Goal: Information Seeking & Learning: Learn about a topic

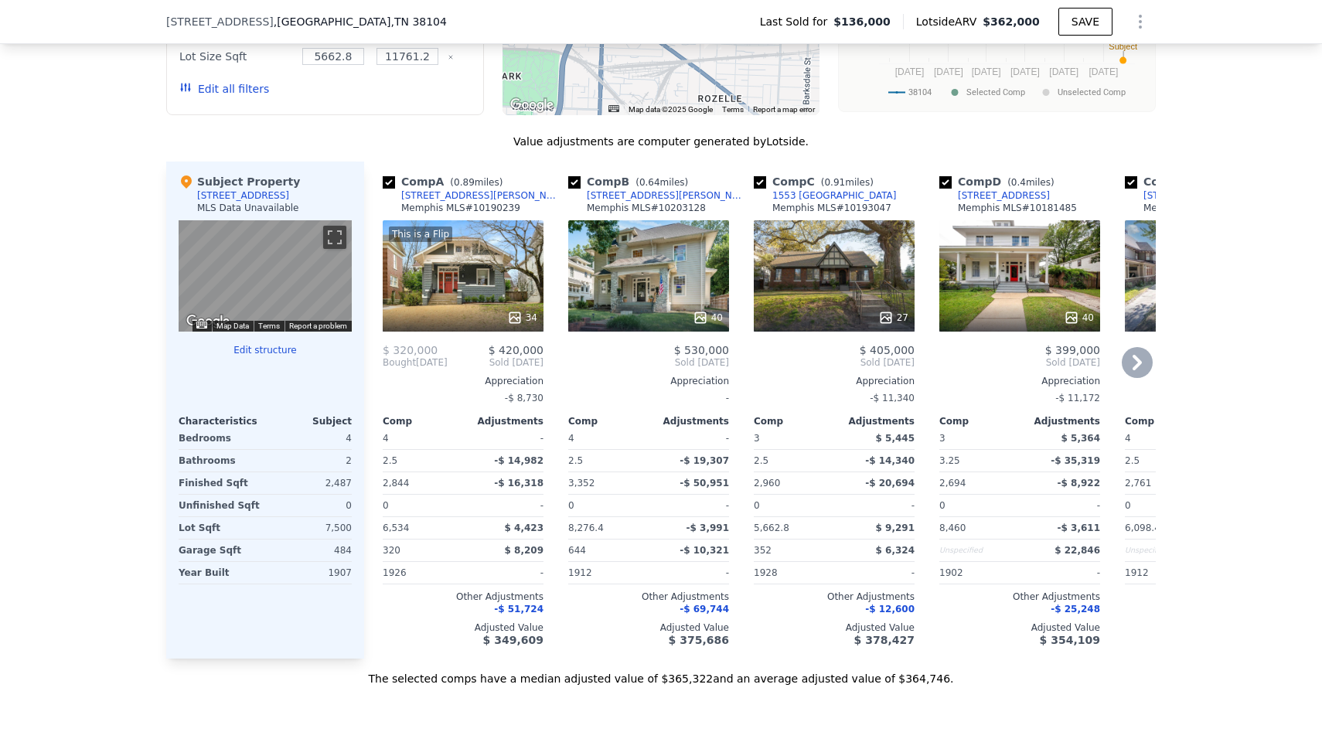
click at [439, 360] on div "Bought [DATE]" at bounding box center [415, 362] width 65 height 12
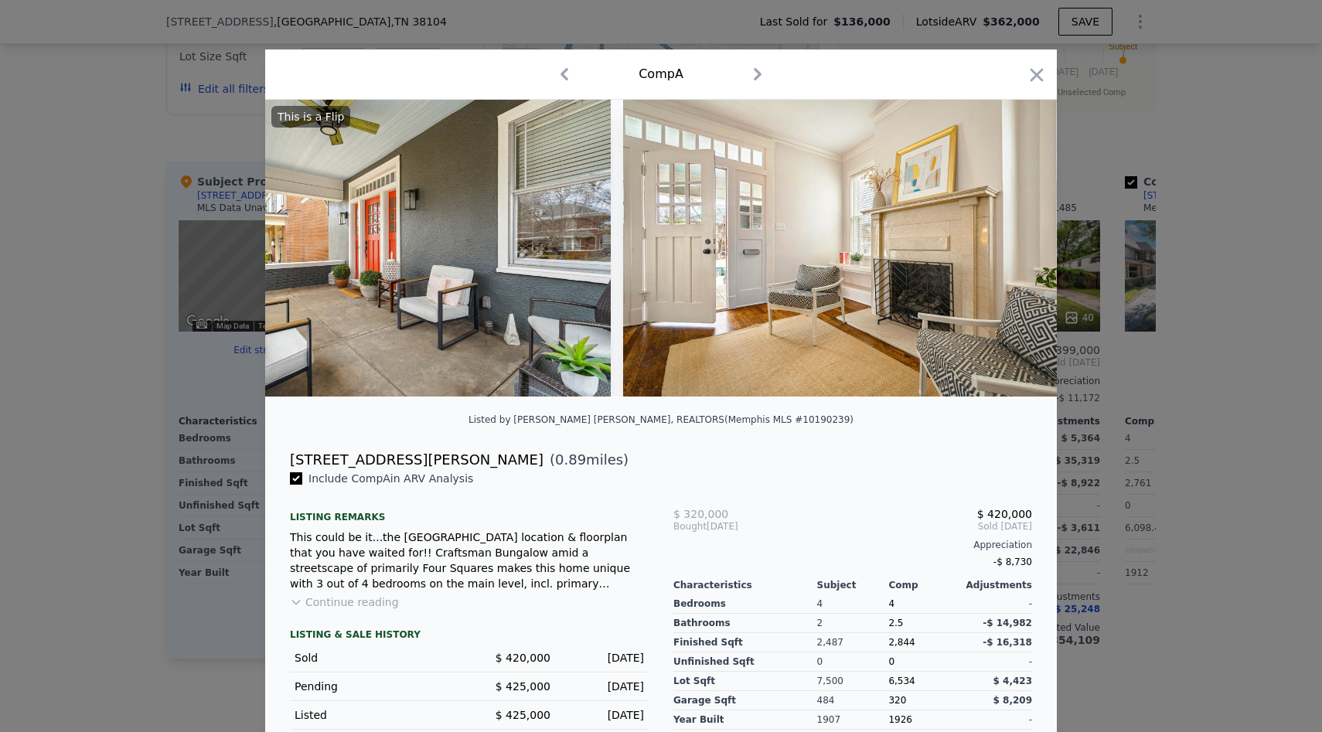
scroll to position [0, 1977]
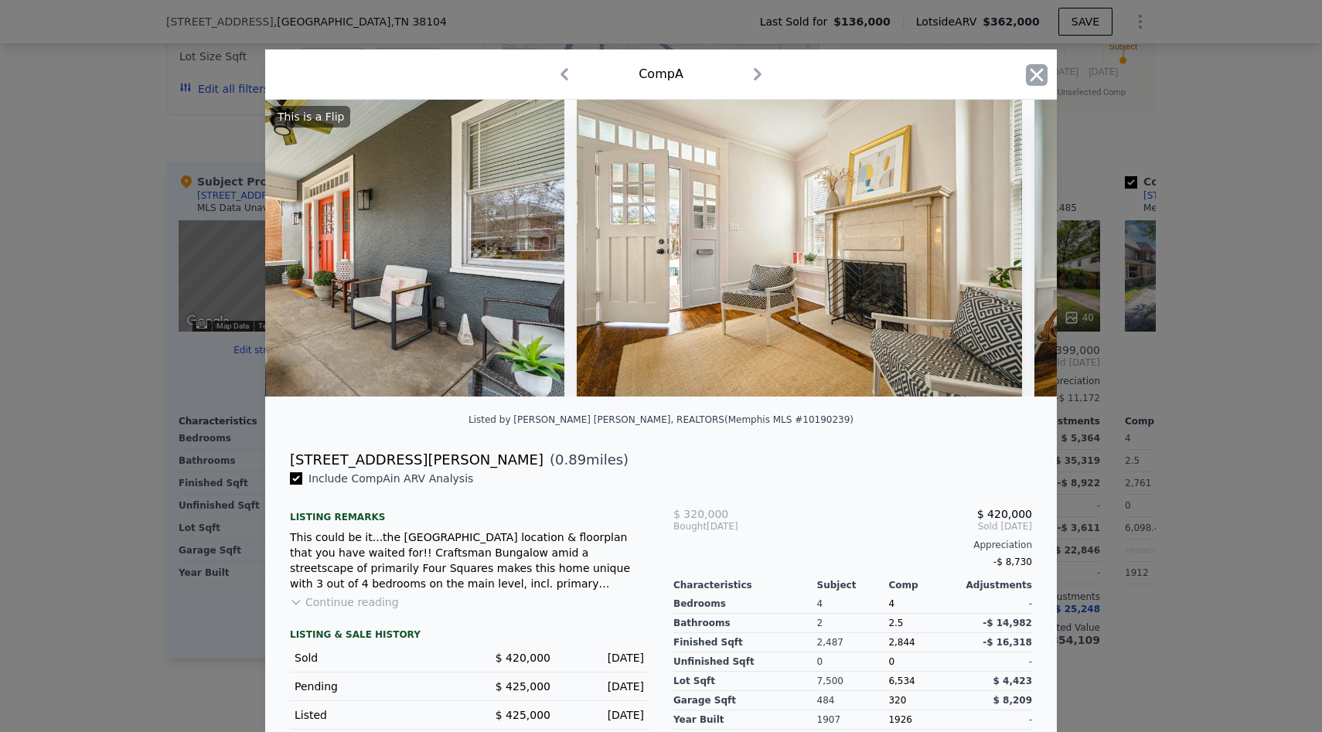
click at [1034, 71] on icon "button" at bounding box center [1037, 74] width 13 height 13
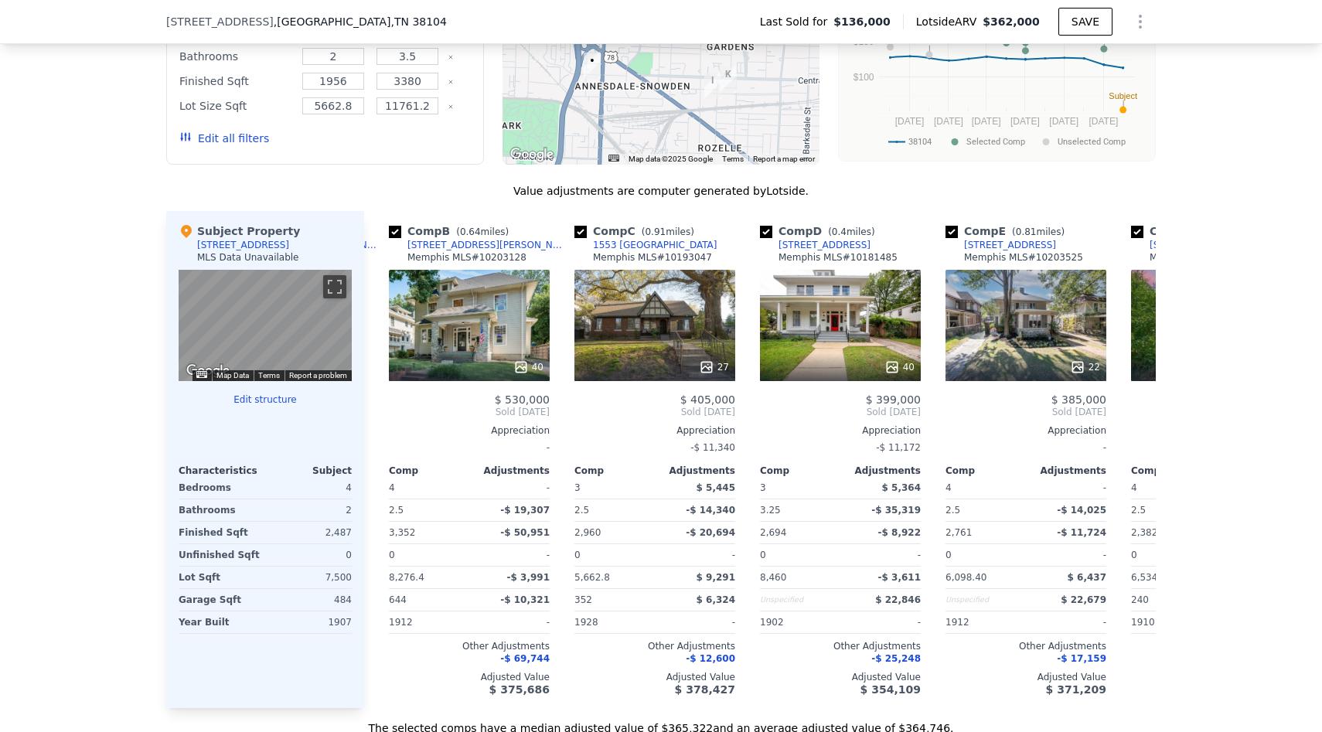
scroll to position [0, 179]
click at [487, 507] on div "-$ 19,307" at bounding box center [511, 511] width 77 height 22
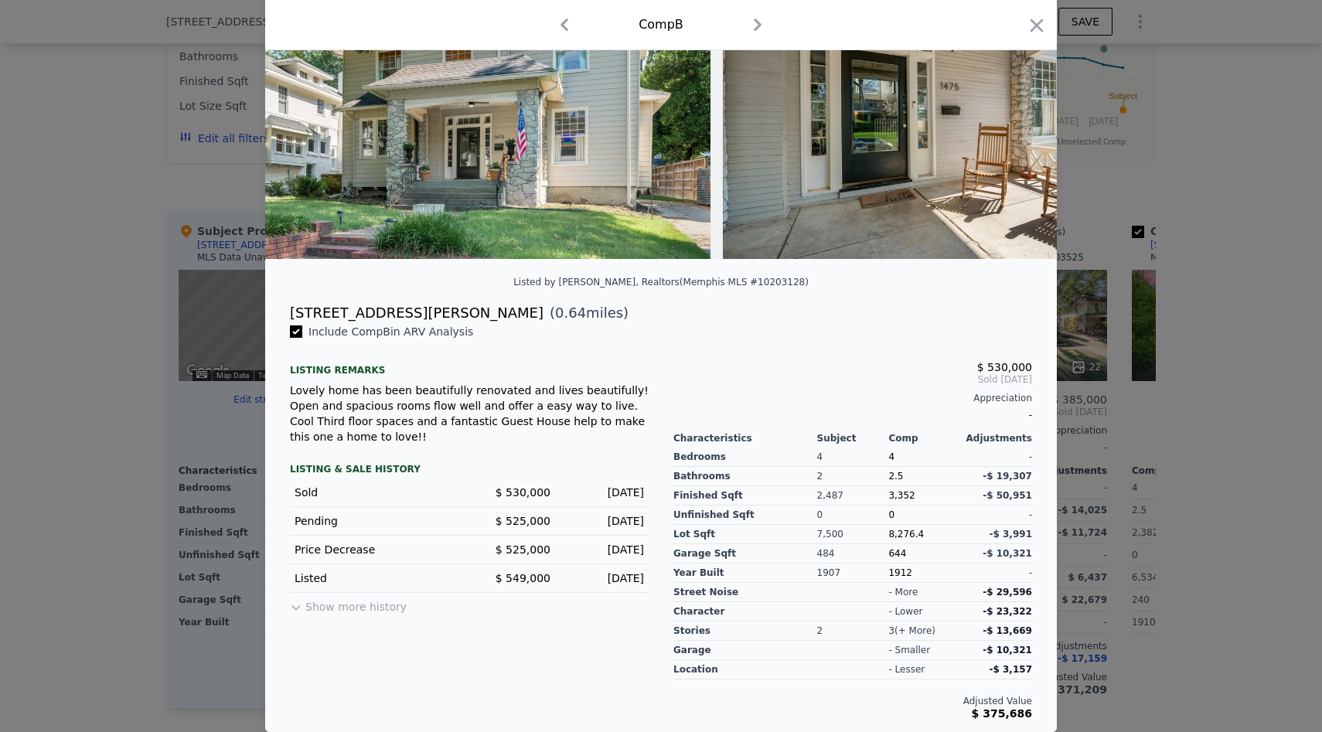
scroll to position [111, 0]
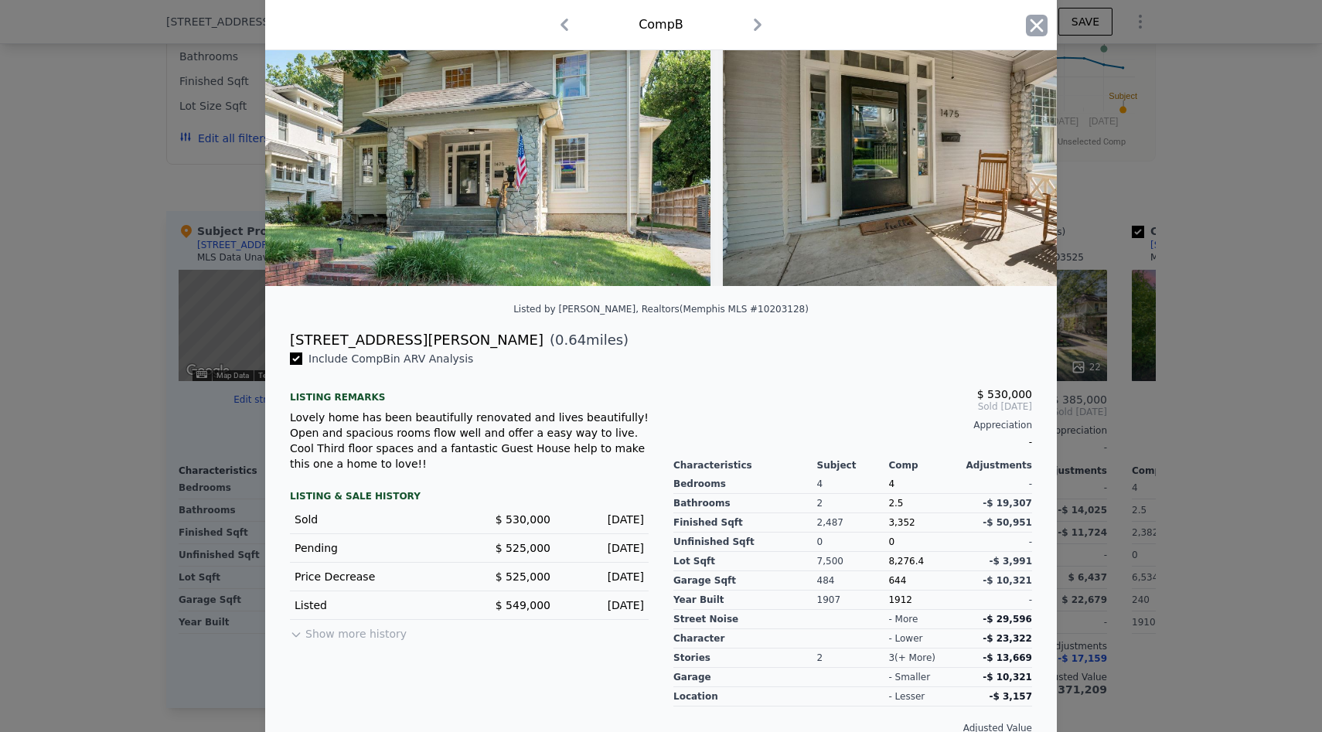
click at [1039, 23] on icon "button" at bounding box center [1037, 25] width 13 height 13
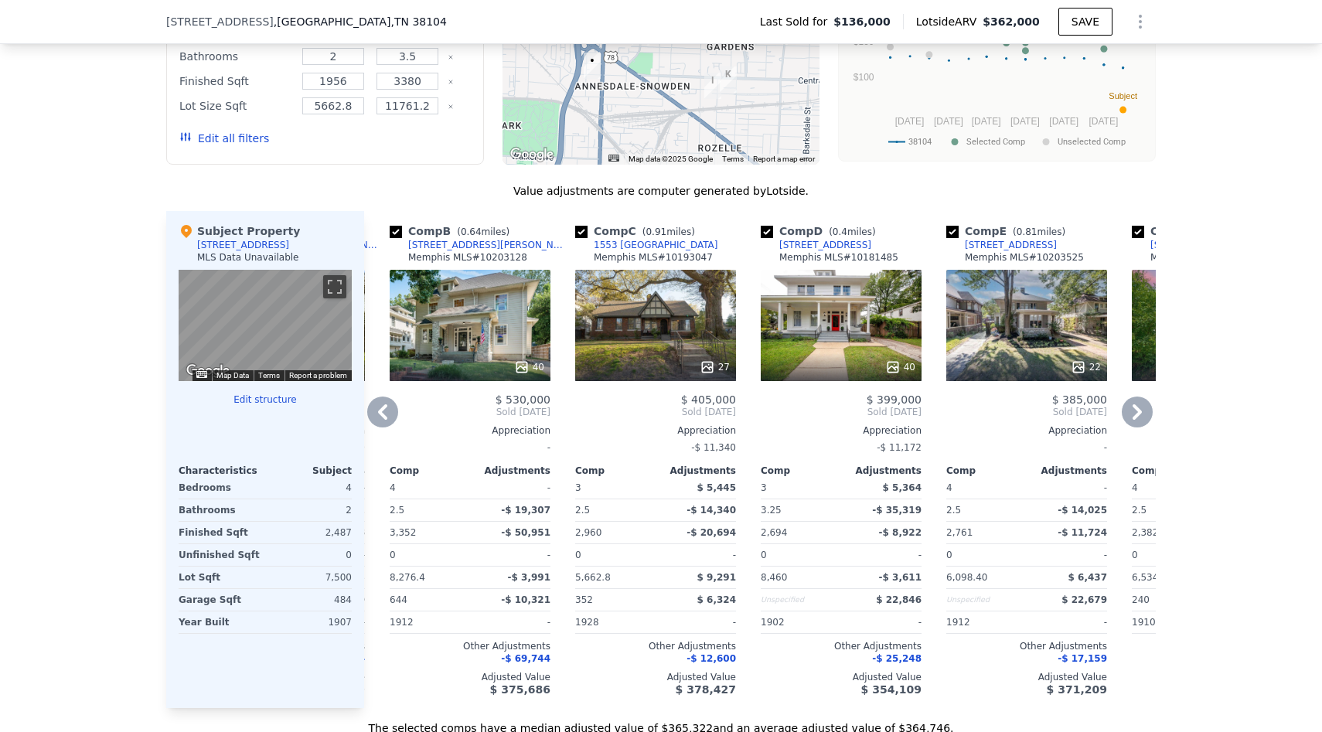
click at [439, 240] on div "[STREET_ADDRESS][PERSON_NAME]" at bounding box center [488, 245] width 161 height 12
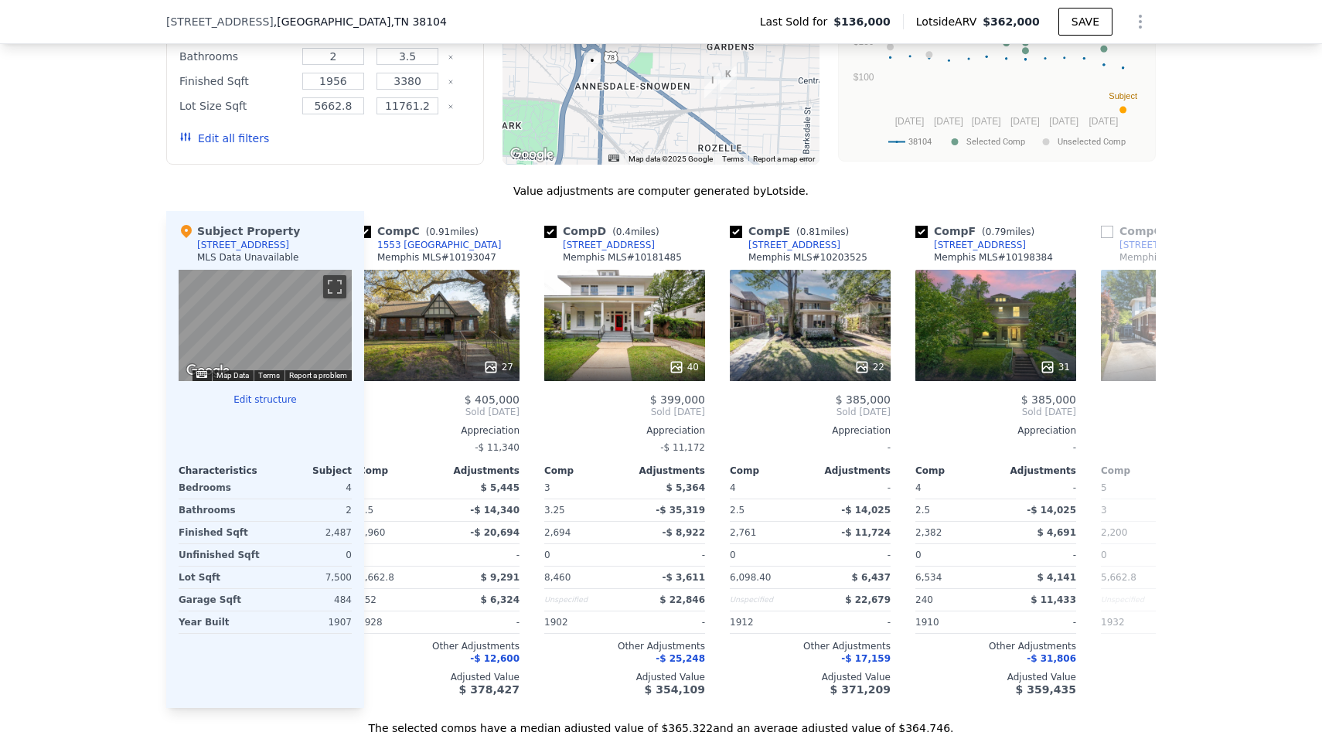
scroll to position [0, 401]
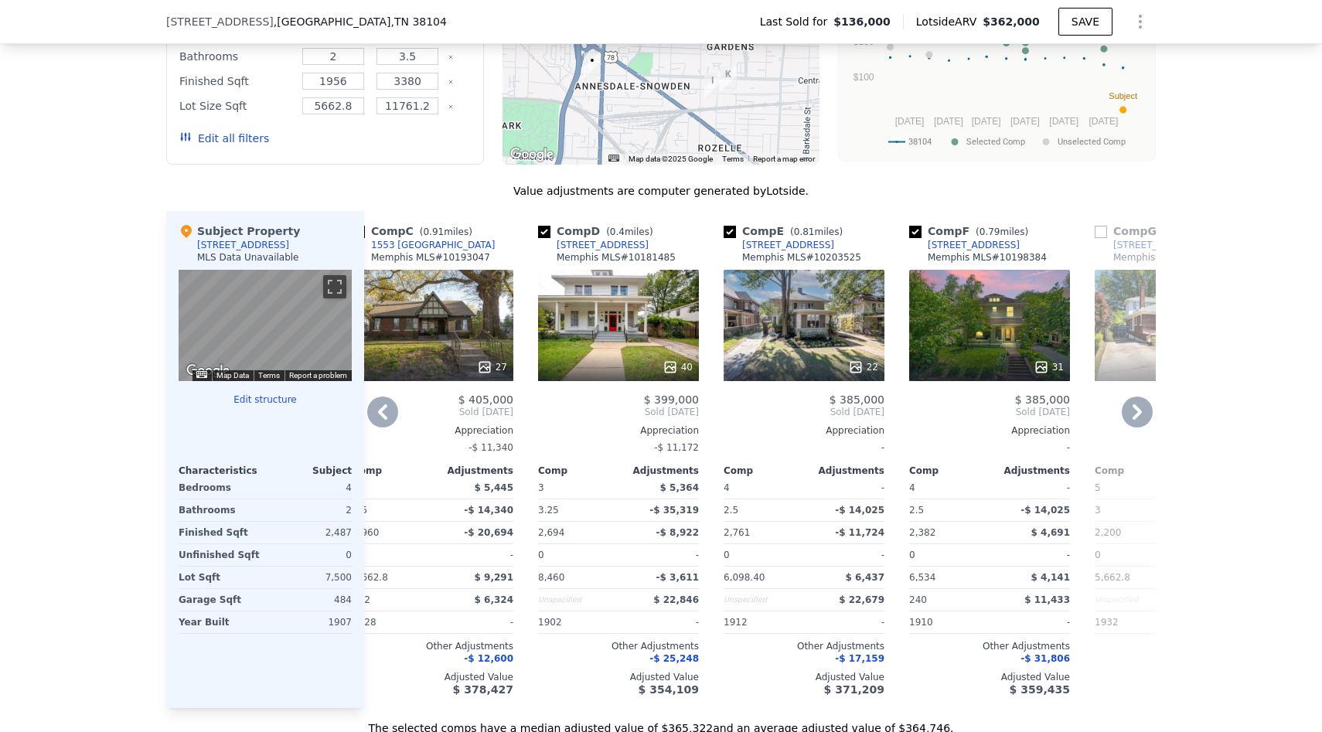
click at [817, 445] on div "-" at bounding box center [804, 448] width 161 height 22
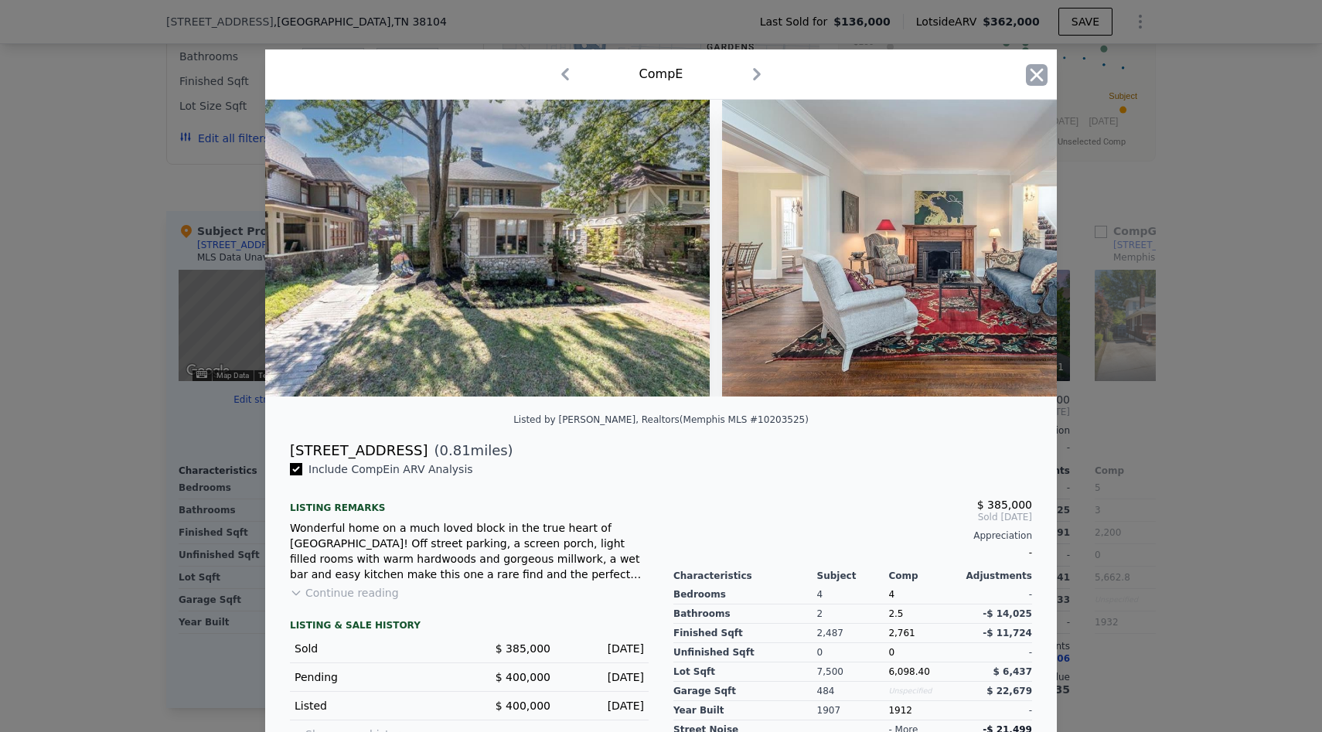
click at [1041, 67] on icon "button" at bounding box center [1037, 75] width 22 height 22
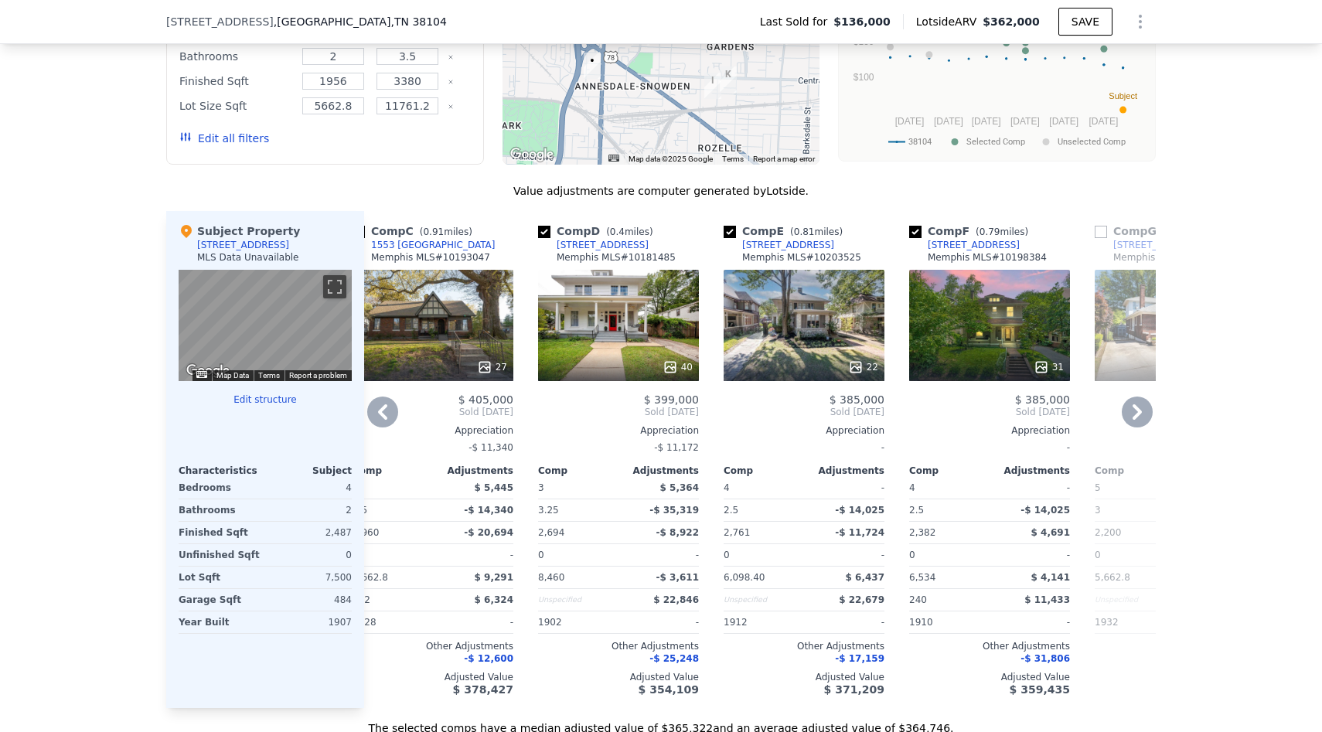
click at [791, 247] on div "[STREET_ADDRESS]" at bounding box center [788, 245] width 92 height 12
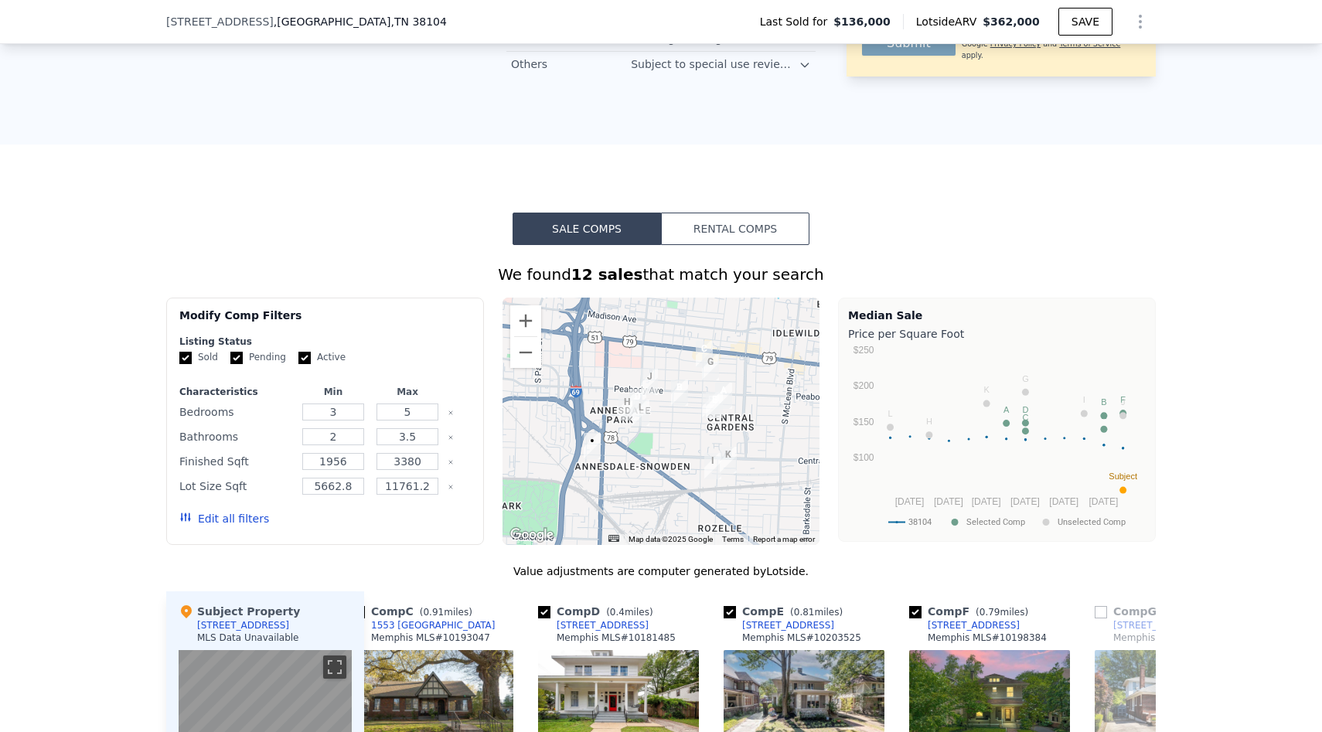
scroll to position [1459, 0]
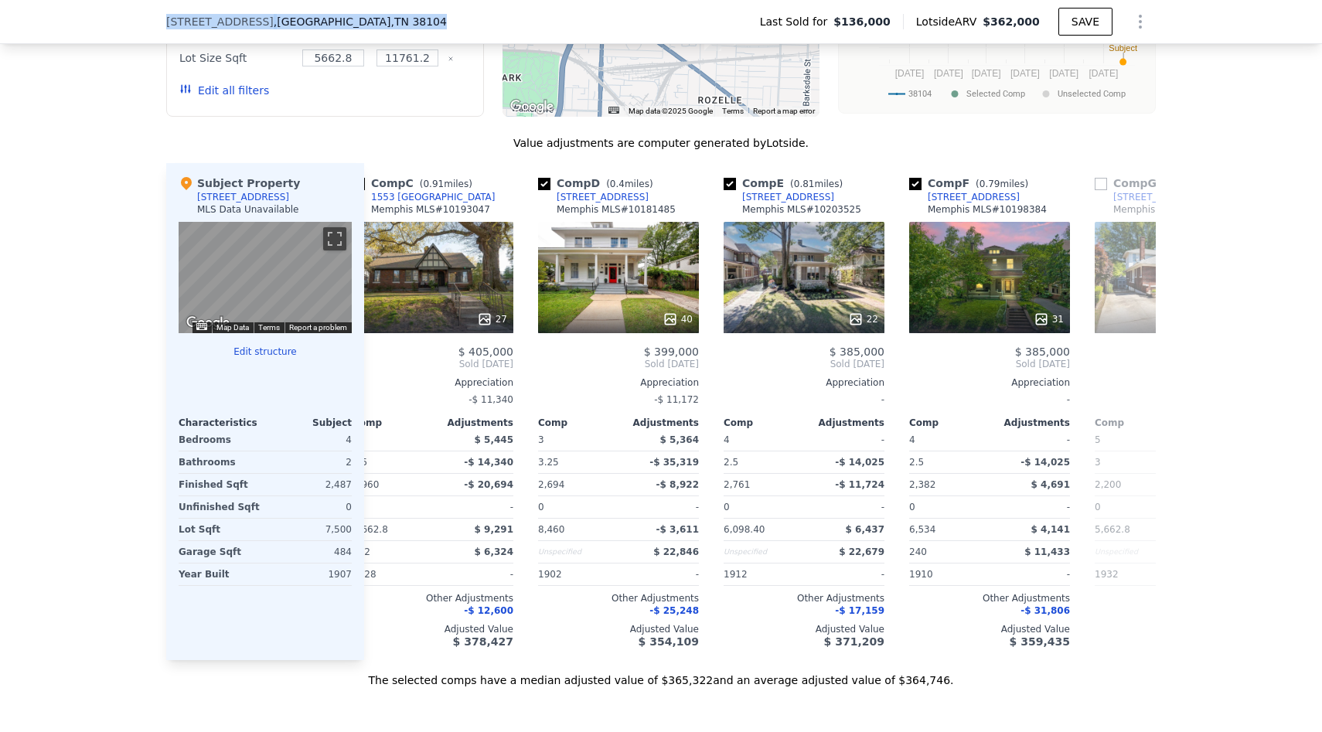
drag, startPoint x: 166, startPoint y: 16, endPoint x: 363, endPoint y: 18, distance: 197.2
click at [364, 18] on div "[STREET_ADDRESS]" at bounding box center [312, 21] width 293 height 15
copy div "[STREET_ADDRESS]"
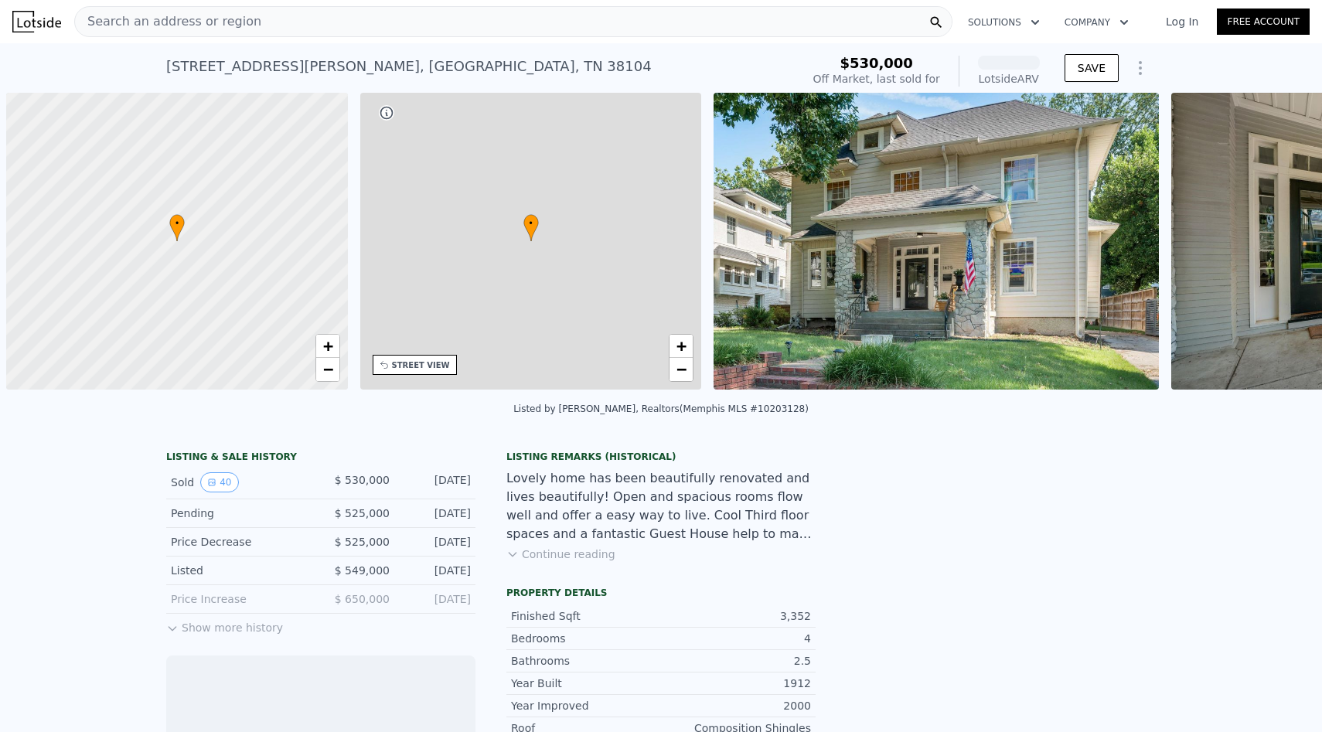
scroll to position [0, 6]
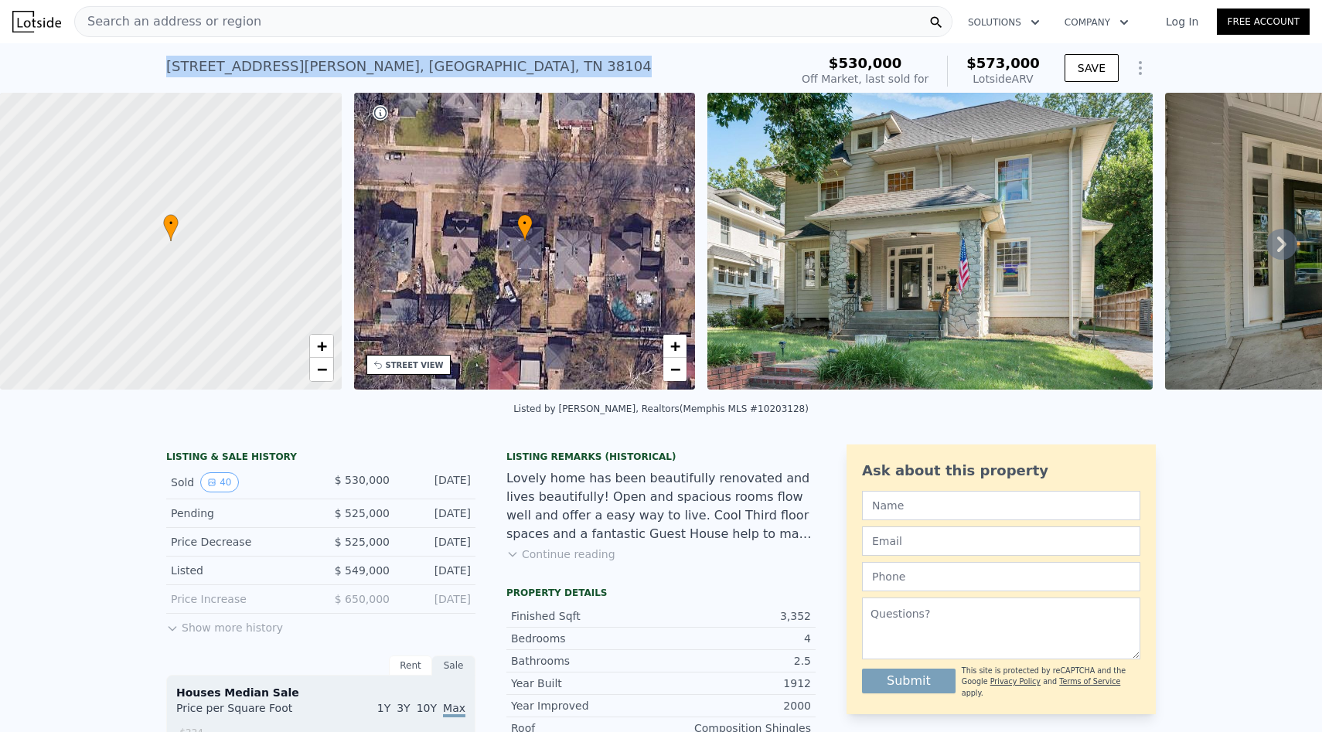
drag, startPoint x: 159, startPoint y: 67, endPoint x: 421, endPoint y: 76, distance: 263.1
click at [421, 76] on div "1475 Carr Ave , Memphis , TN 38104 Sold Sep 2025 for $530k (~ARV $573k ) $530,0…" at bounding box center [661, 67] width 1322 height 49
copy div "1475 Carr Ave , Memphis , TN 38104"
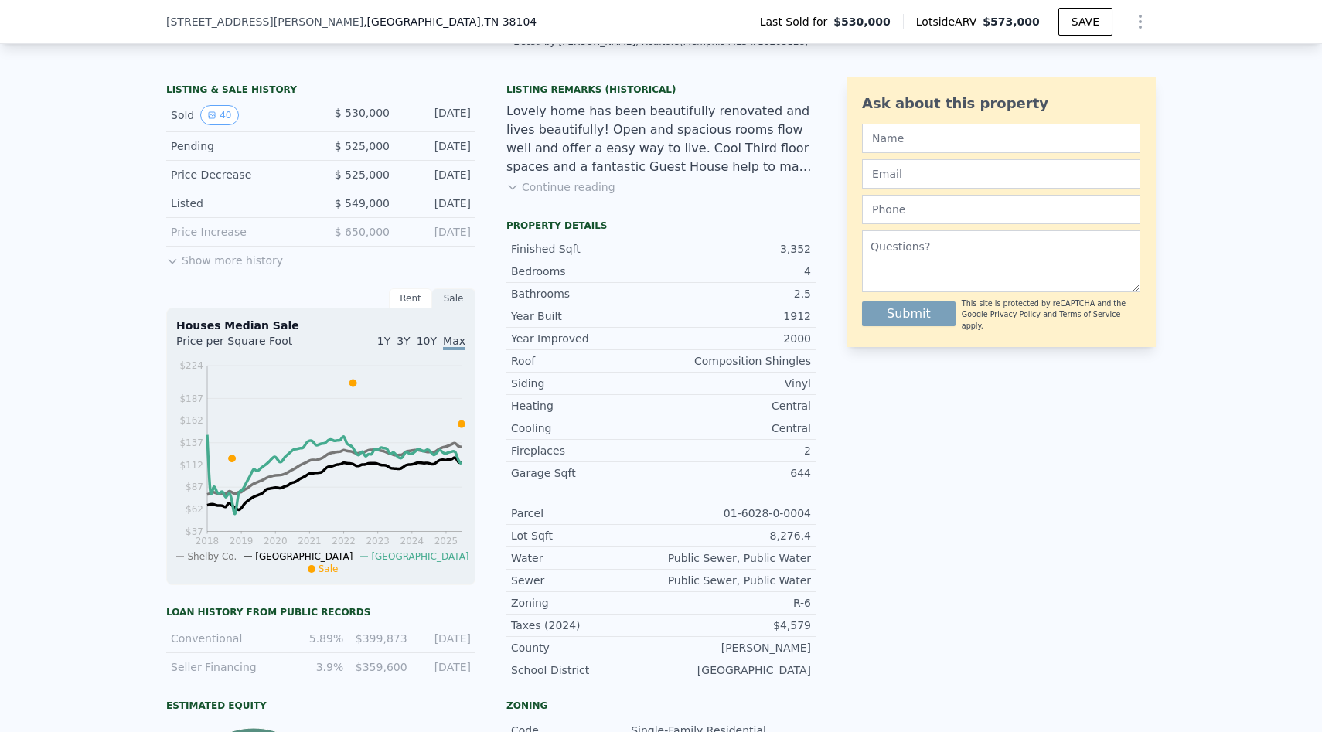
scroll to position [0, 0]
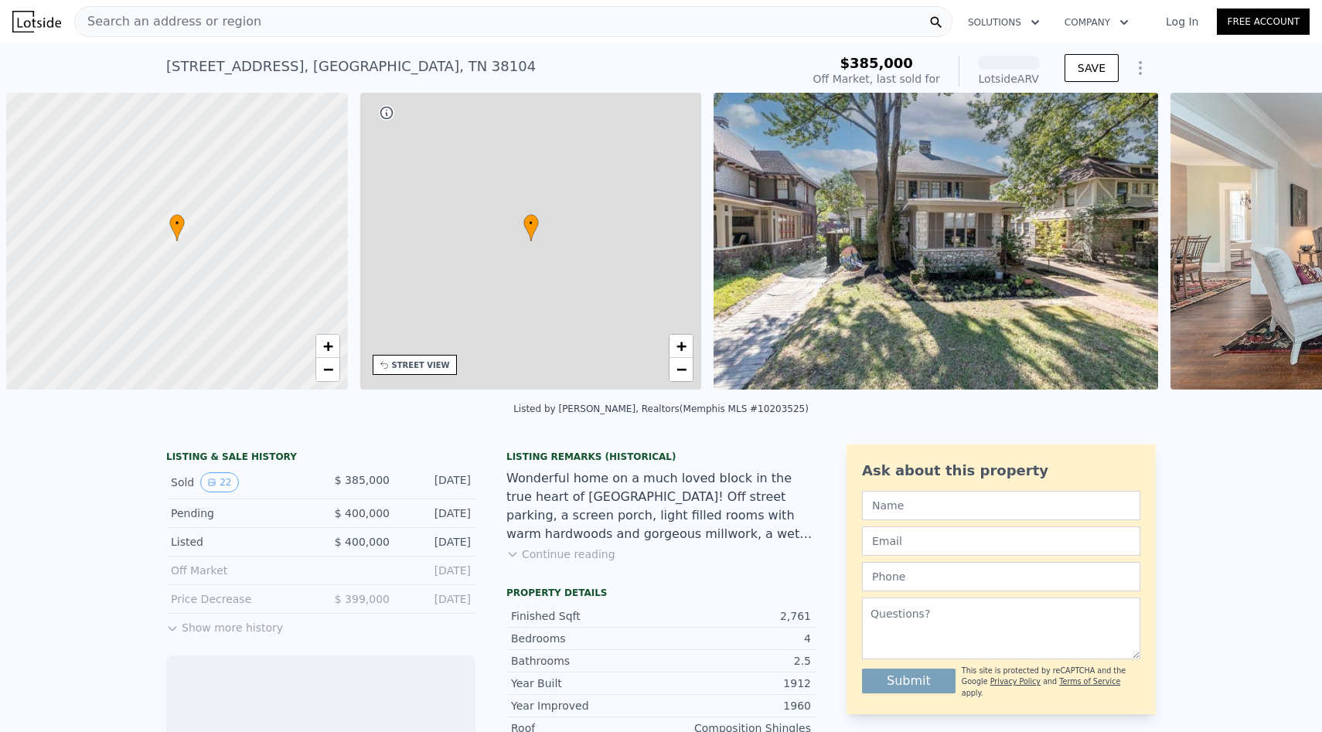
scroll to position [0, 6]
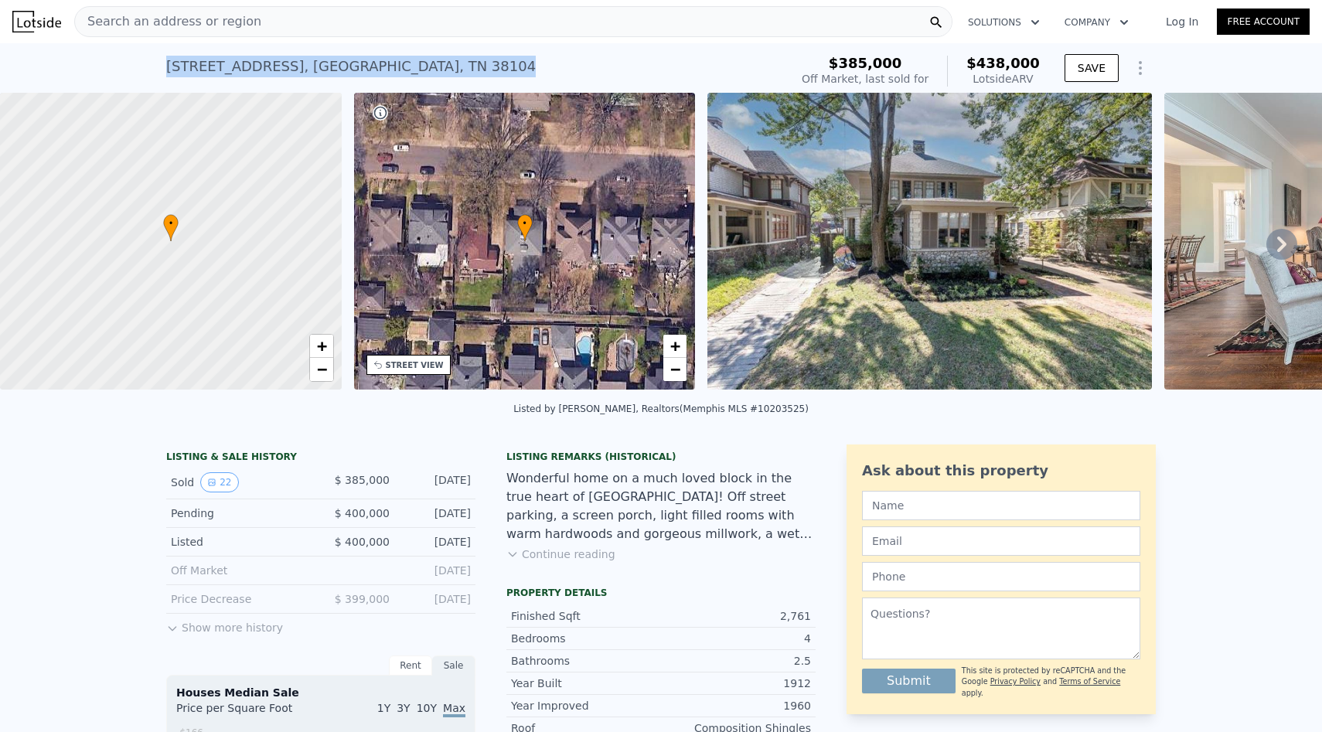
drag, startPoint x: 165, startPoint y: 65, endPoint x: 411, endPoint y: 66, distance: 245.9
click at [411, 66] on div "1595 Vinton Ave , Memphis , TN 38104 Sold Sep 2025 for $385k (~ARV $438k ) $385…" at bounding box center [661, 67] width 1322 height 49
copy div "1595 Vinton Ave , Memphis , TN 38104"
click at [364, 22] on div "Search an address or region" at bounding box center [513, 21] width 878 height 31
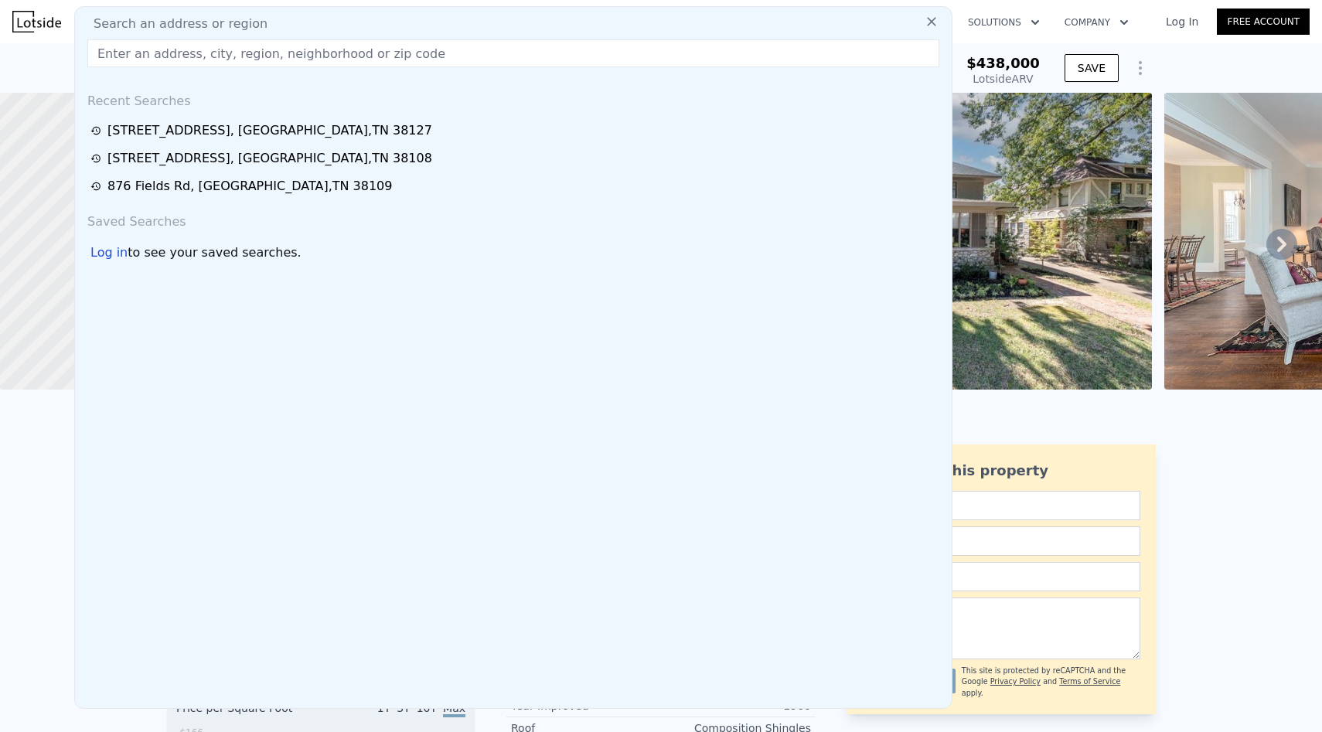
type input "1650 YORK AVE MEMPHIS, TN 38104"
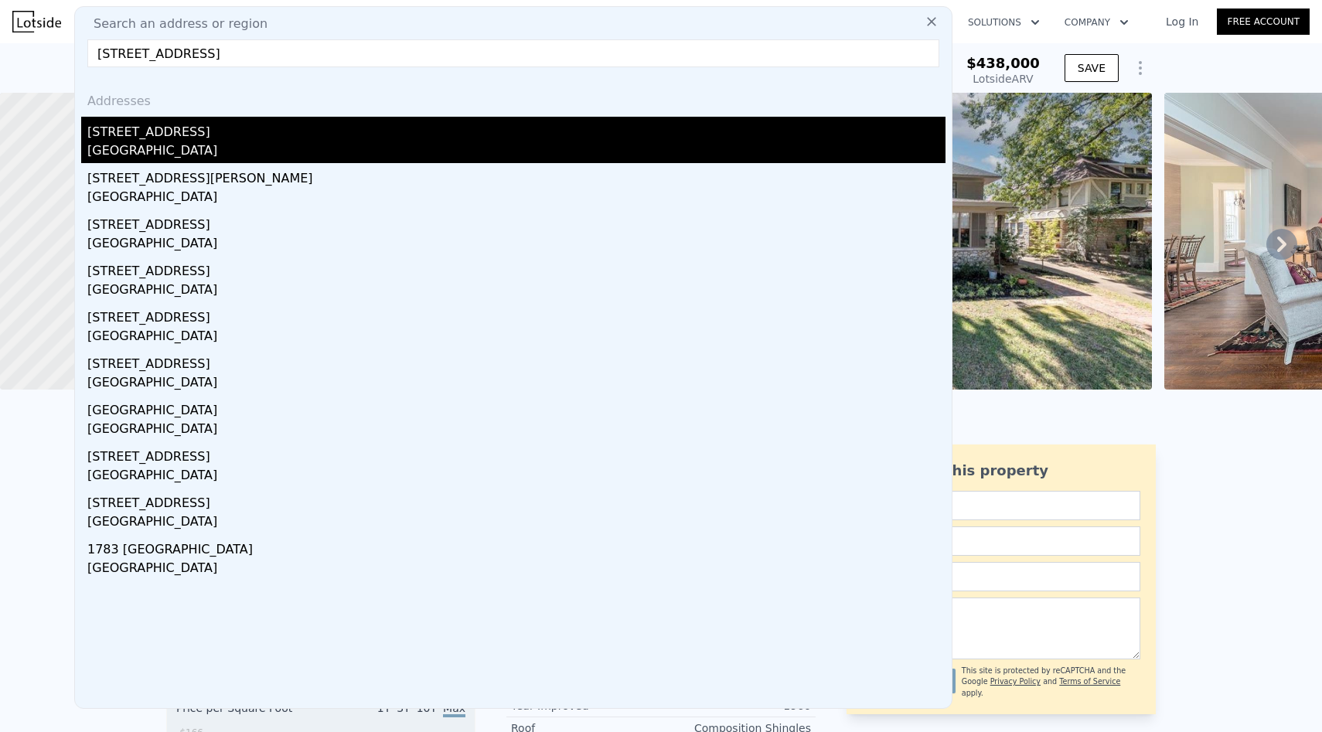
click at [199, 143] on div "Memphis, TN 38104" at bounding box center [516, 153] width 858 height 22
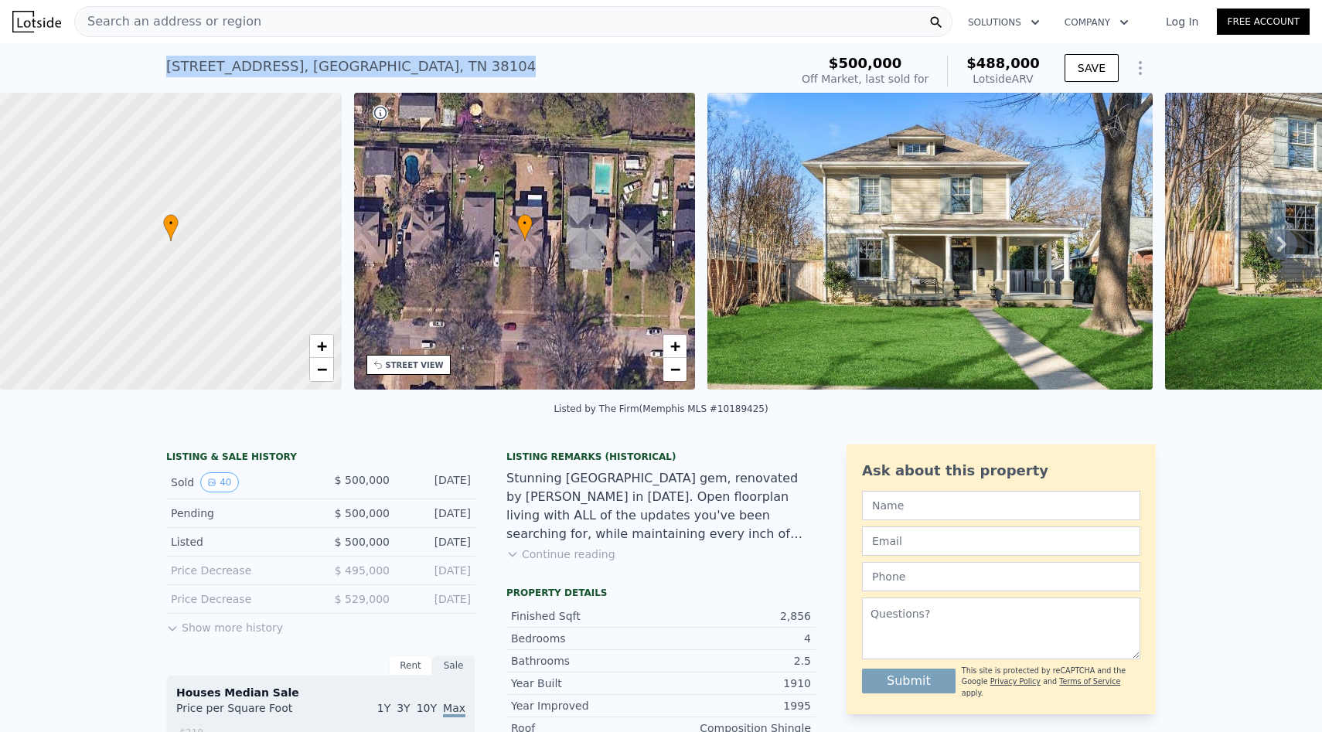
drag, startPoint x: 163, startPoint y: 67, endPoint x: 397, endPoint y: 56, distance: 234.6
click at [397, 56] on div "1650 York Ave , Memphis , TN 38104 Sold Mar 2025 for $500k (~ARV $488k ) $500,0…" at bounding box center [661, 67] width 1322 height 49
copy div "1650 York Ave , Memphis , TN 38104"
